Goal: Task Accomplishment & Management: Use online tool/utility

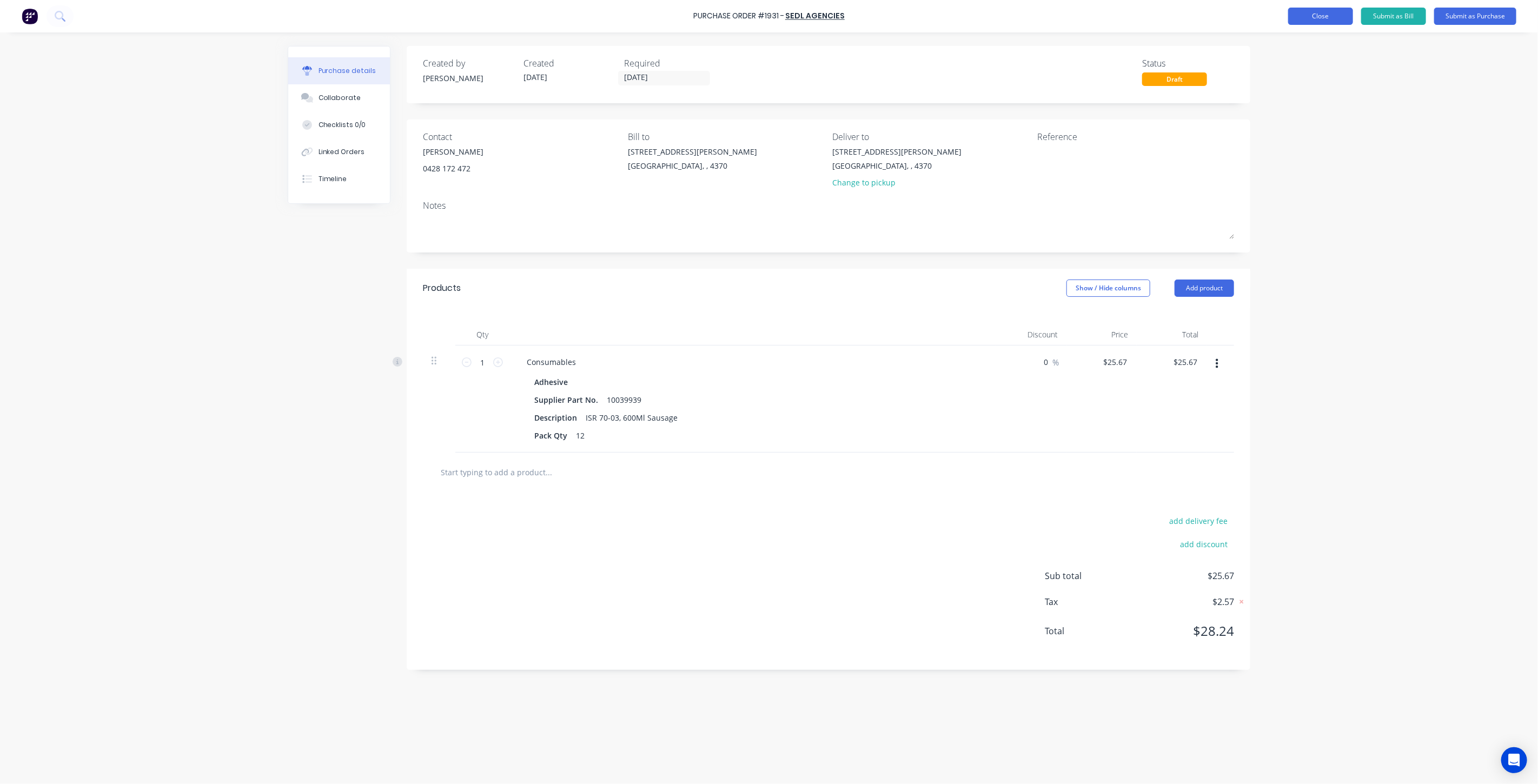
click at [1303, 15] on button "Close" at bounding box center [1320, 16] width 65 height 17
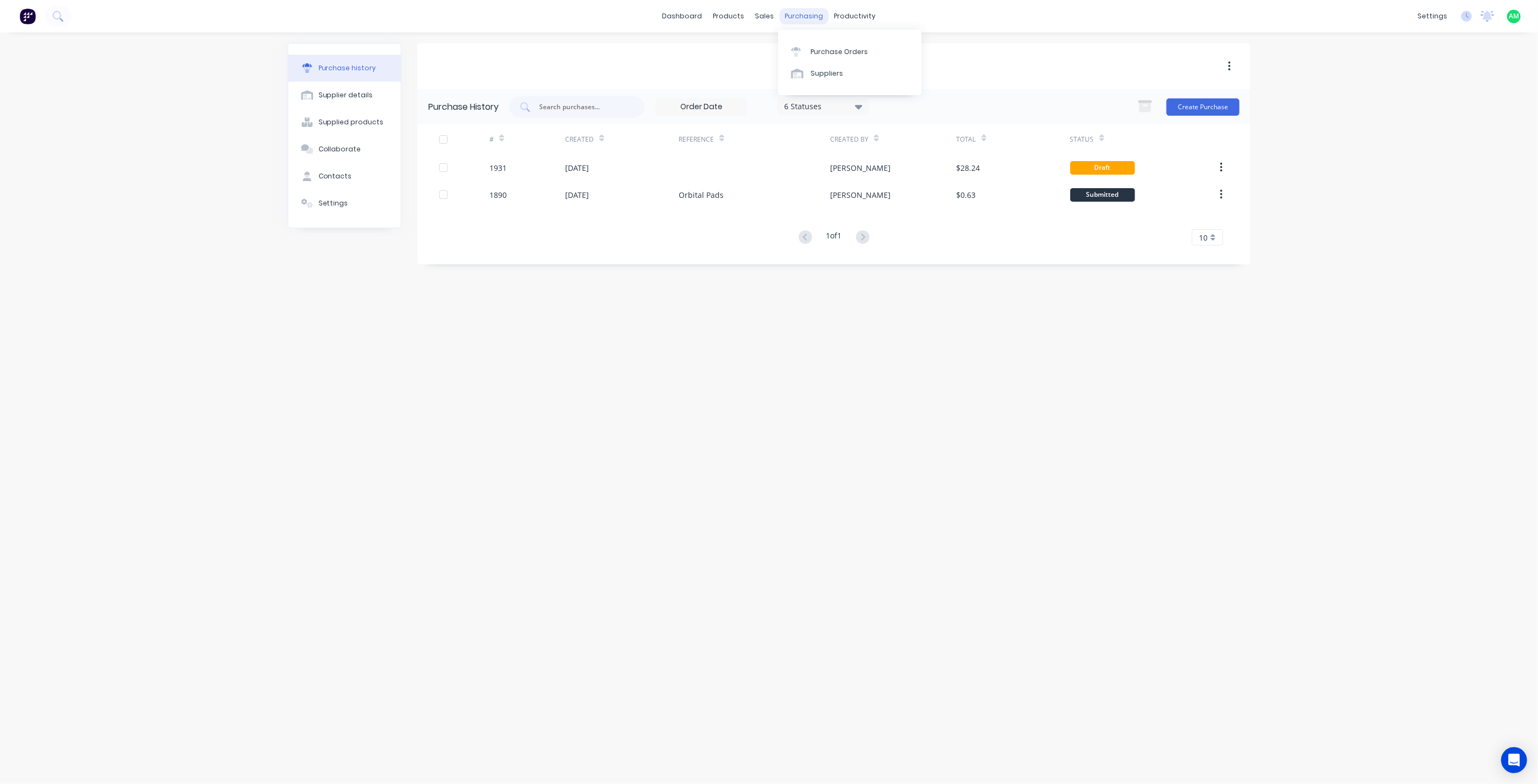
click at [803, 13] on div "purchasing" at bounding box center [805, 15] width 50 height 16
click at [825, 47] on div "Purchase Orders" at bounding box center [839, 52] width 57 height 10
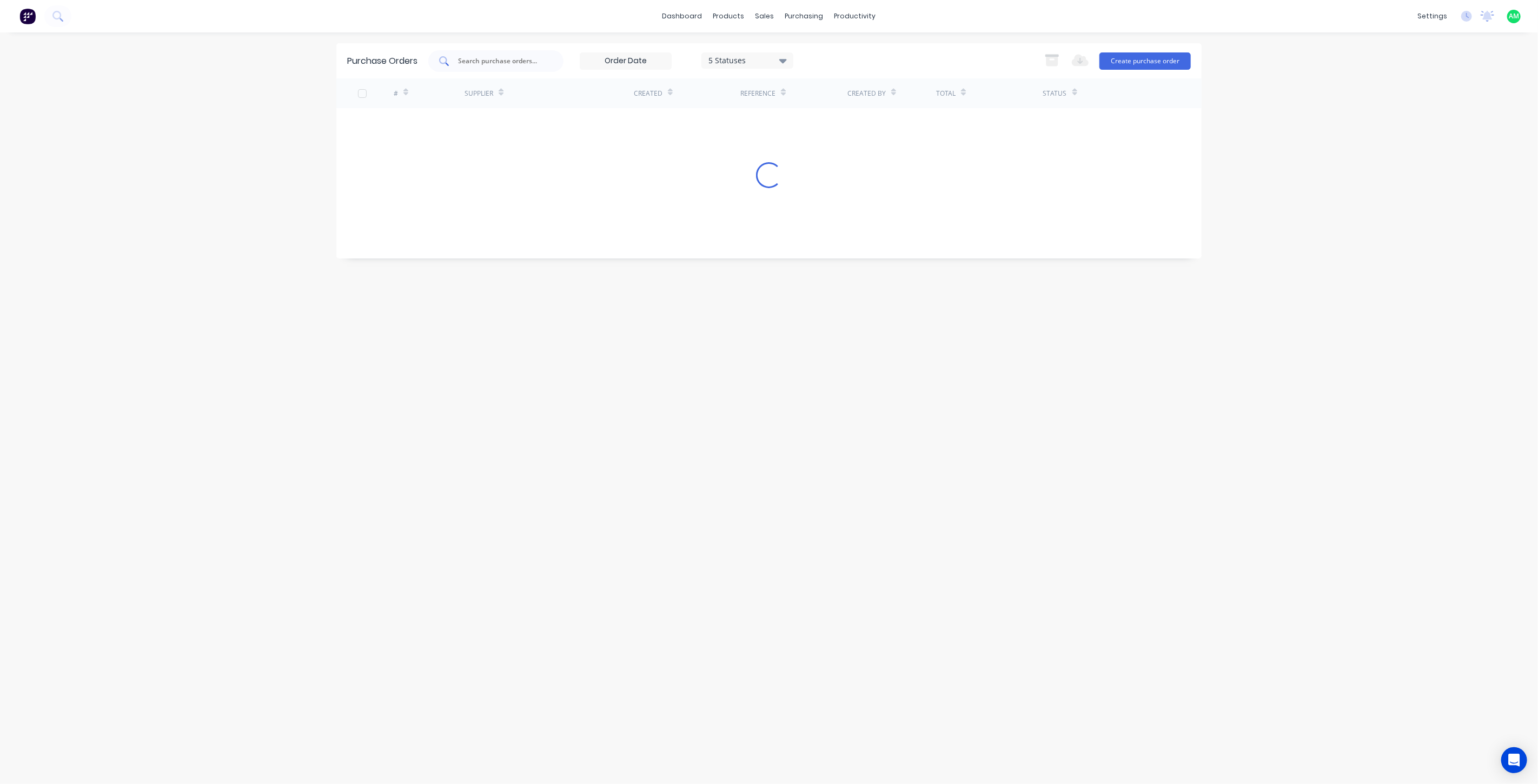
click at [524, 55] on div at bounding box center [496, 61] width 136 height 22
type input "1907"
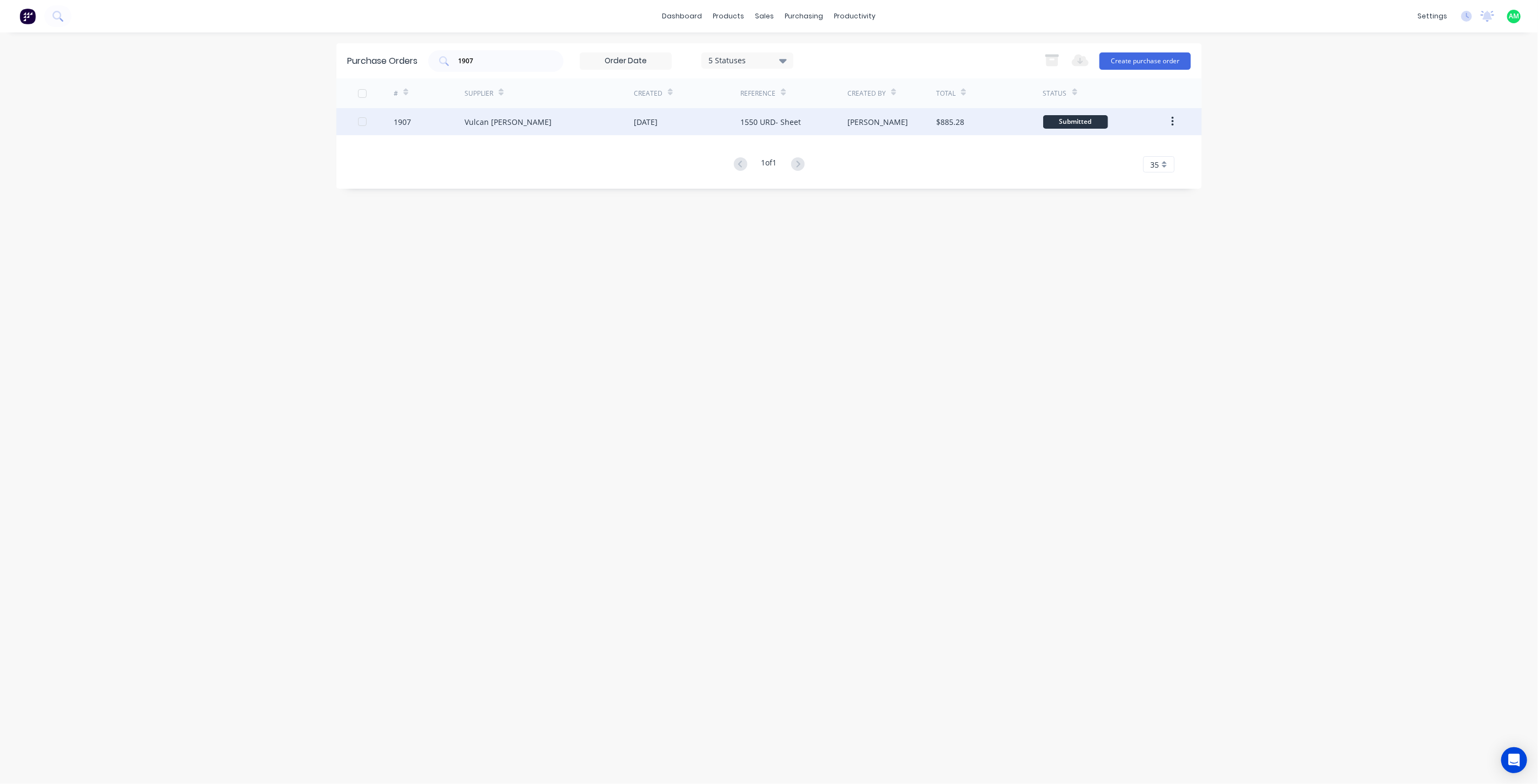
click at [512, 119] on div "Vulcan [PERSON_NAME]" at bounding box center [508, 122] width 87 height 12
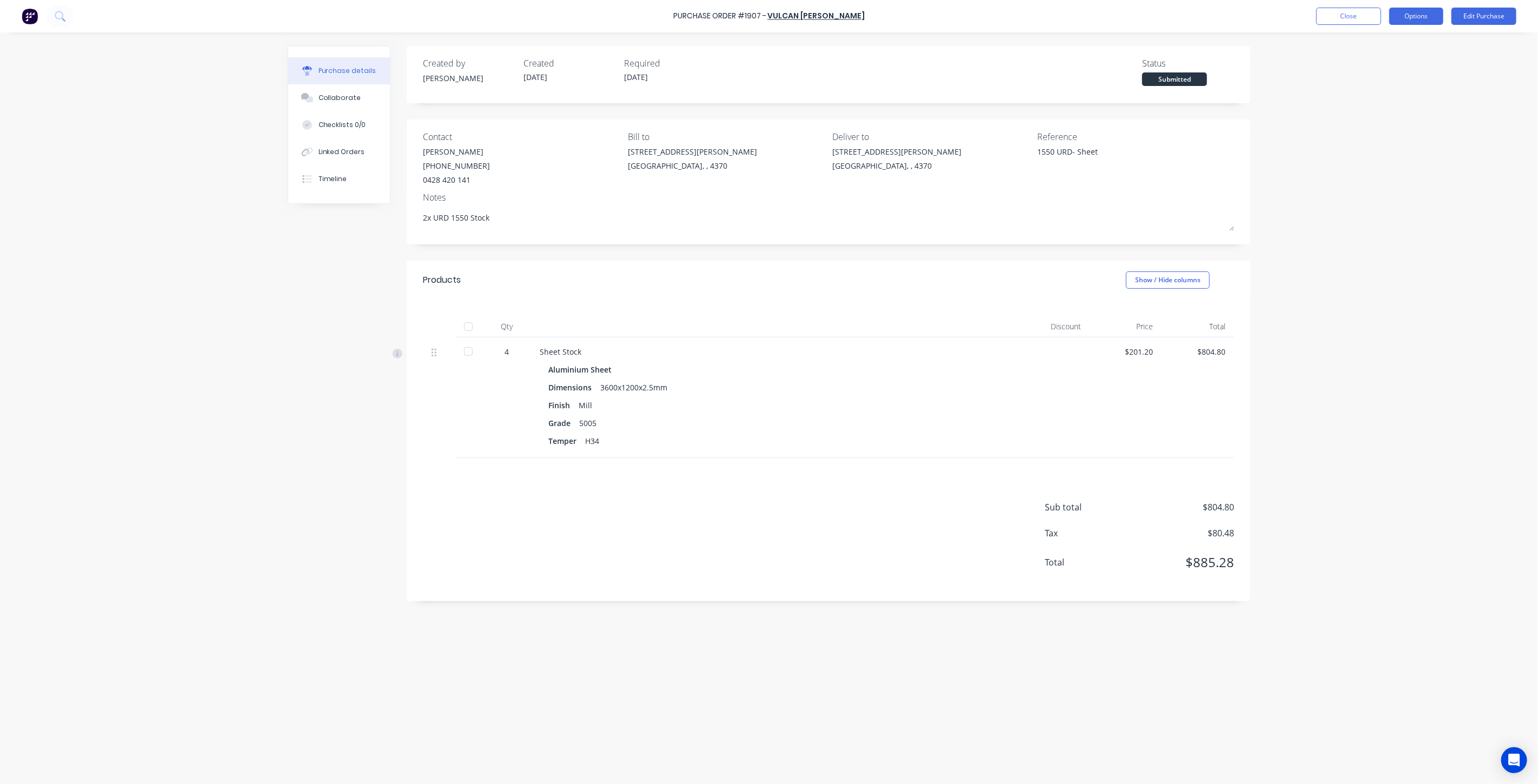
click at [1414, 22] on button "Options" at bounding box center [1416, 16] width 54 height 17
click at [1370, 145] on div "Archive" at bounding box center [1392, 152] width 84 height 15
type textarea "x"
click at [1338, 21] on button "Close" at bounding box center [1349, 16] width 65 height 17
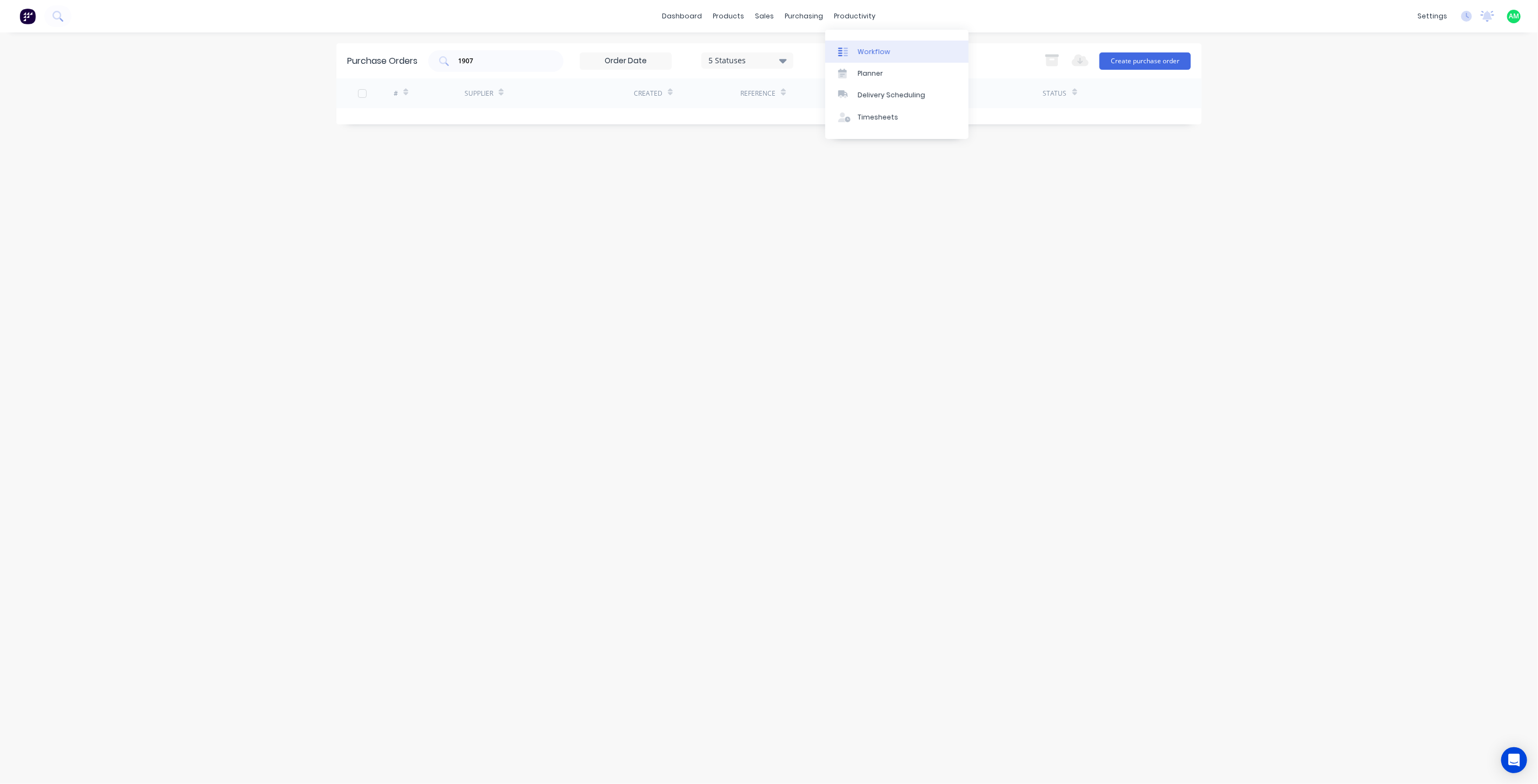
click at [861, 47] on div "Workflow" at bounding box center [874, 52] width 33 height 10
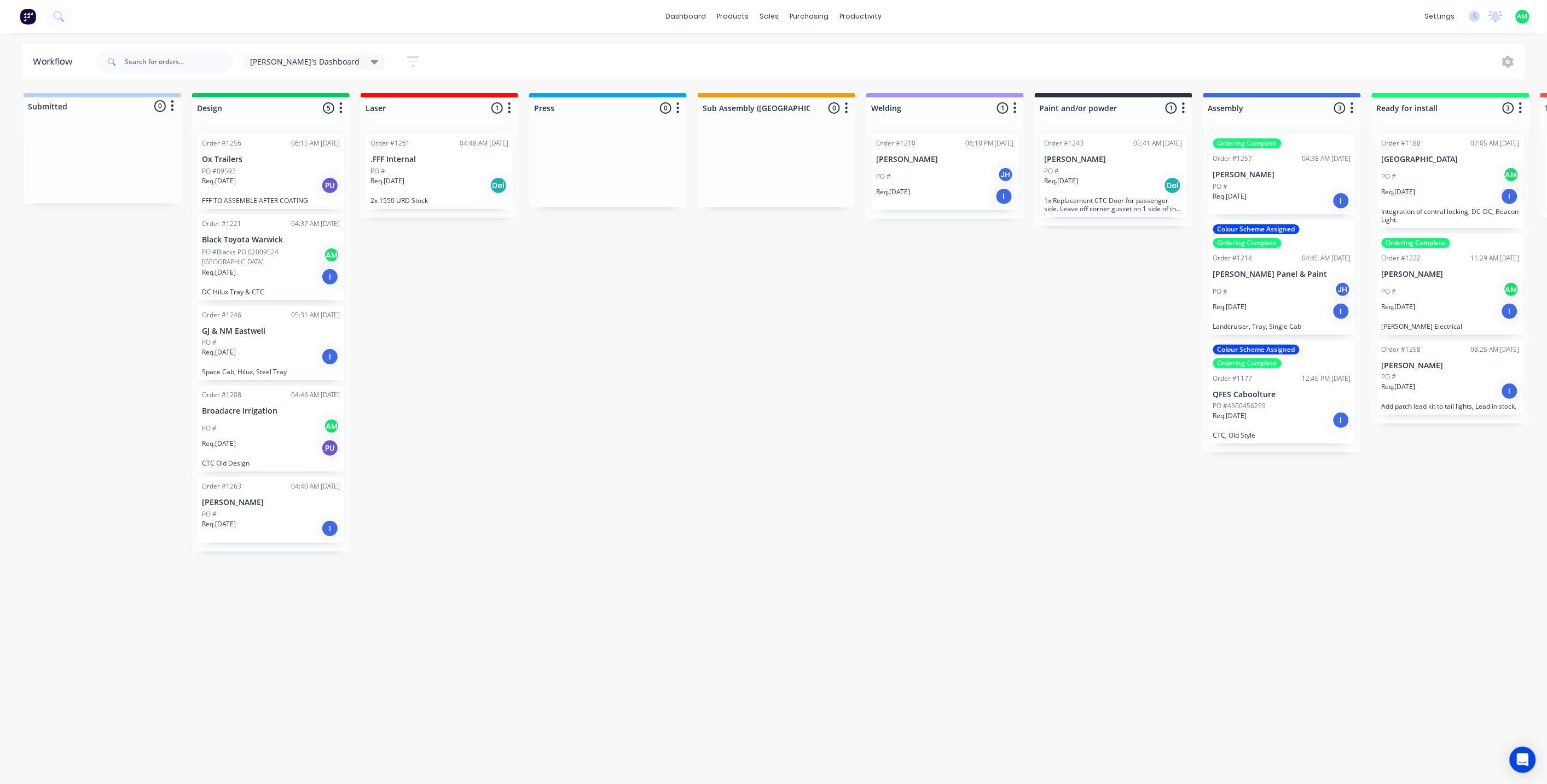
click at [265, 434] on div "PO # AM" at bounding box center [271, 428] width 138 height 21
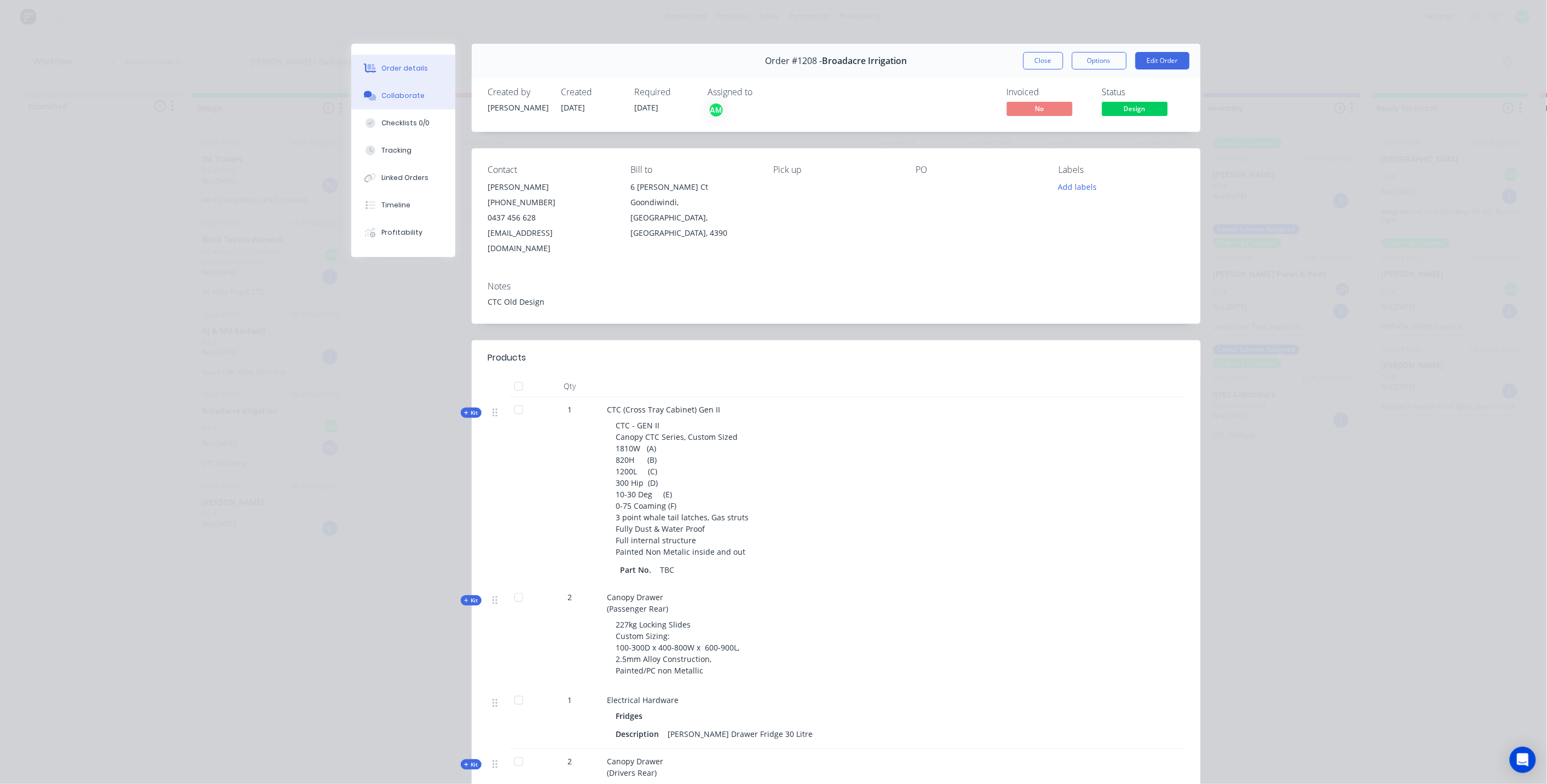
click at [394, 91] on div "Collaborate" at bounding box center [403, 96] width 43 height 10
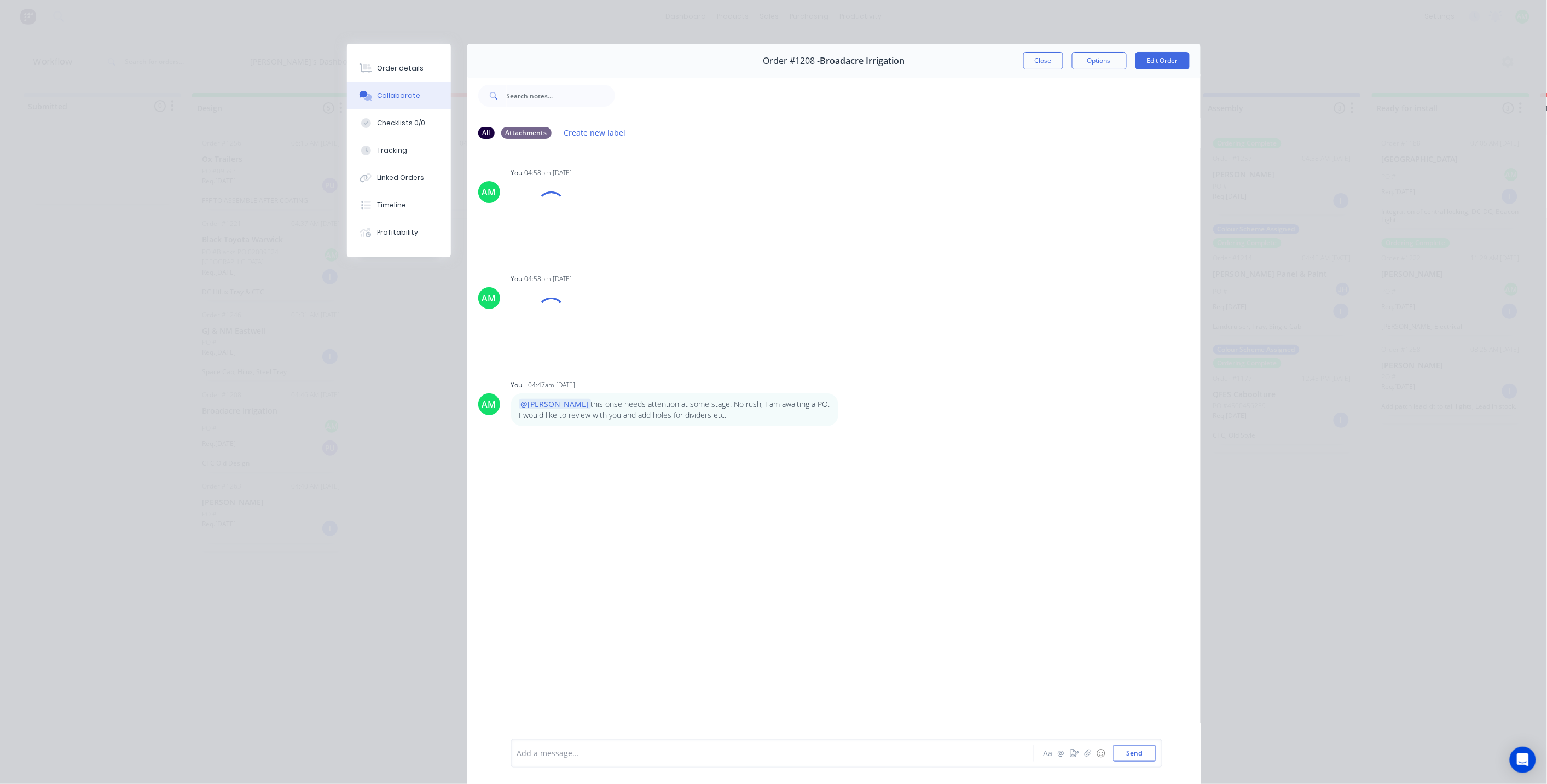
click at [636, 763] on div "Add a message... Aa @ ☺ Send" at bounding box center [836, 753] width 651 height 28
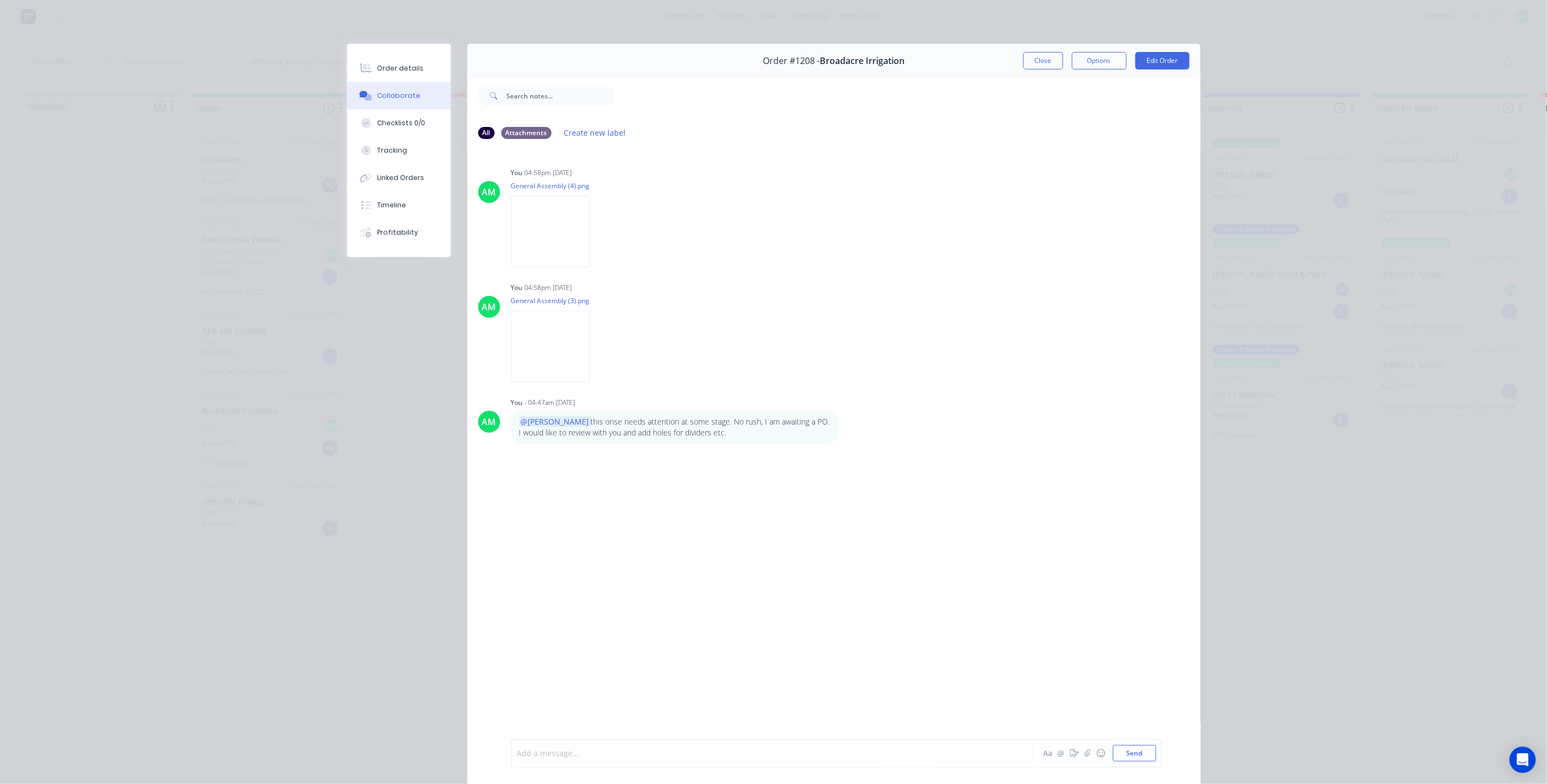
click at [633, 755] on div at bounding box center [757, 753] width 479 height 12
click at [1038, 66] on button "Close" at bounding box center [1043, 60] width 40 height 17
